Goal: Contribute content: Add original content to the website for others to see

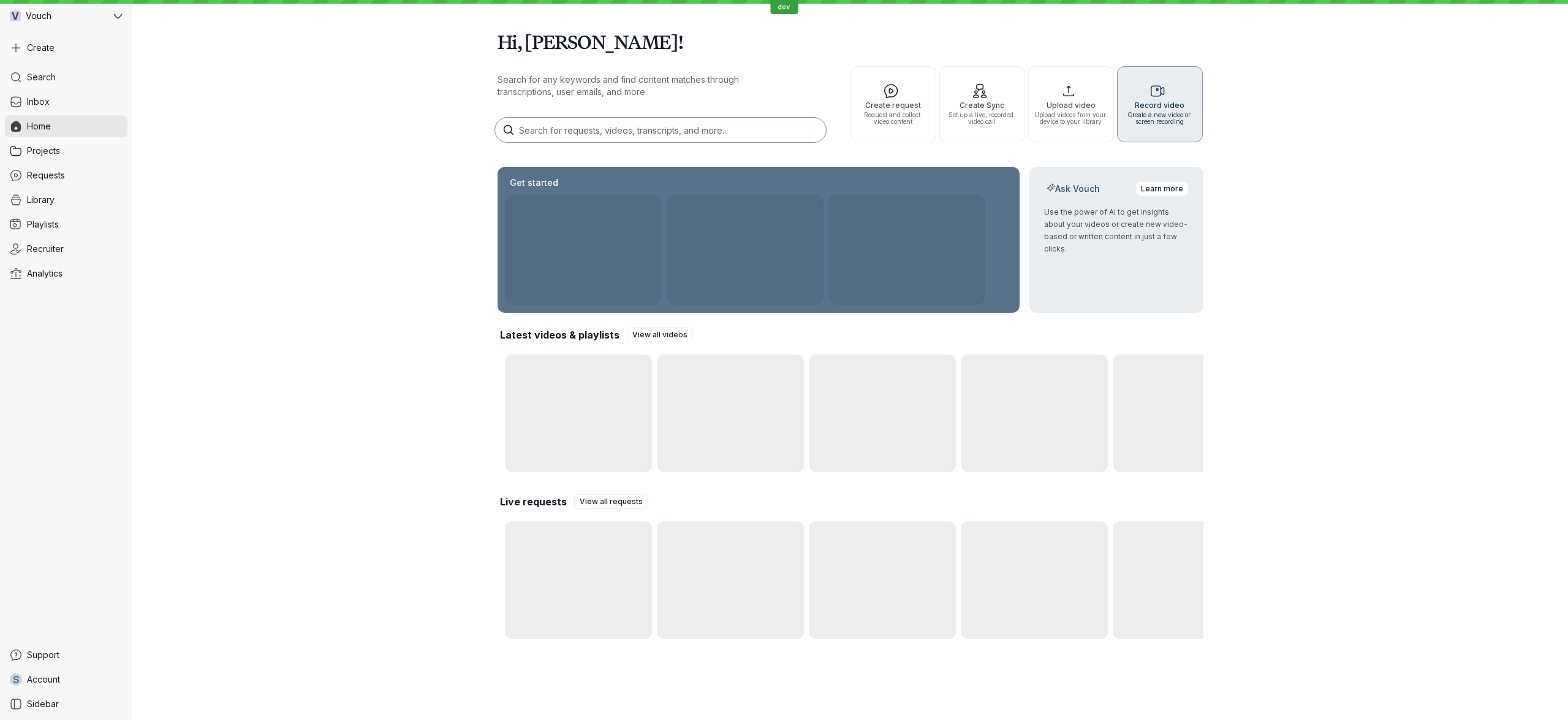
click at [1188, 117] on span "Create a new video or screen recording" at bounding box center [1159, 118] width 74 height 14
